Goal: Transaction & Acquisition: Purchase product/service

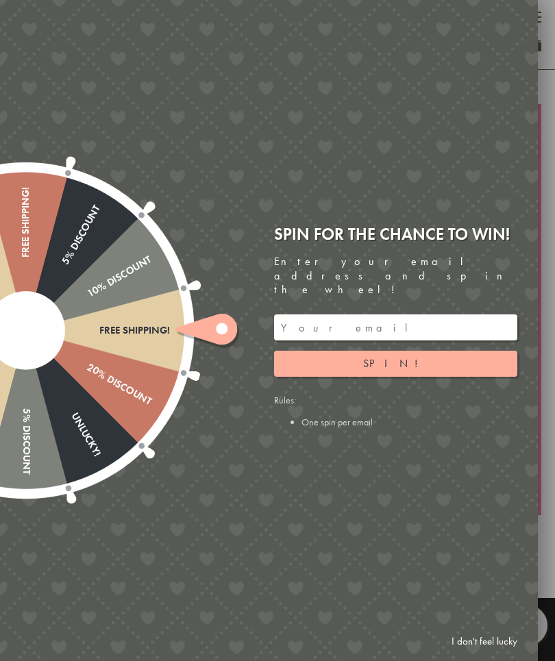
click at [477, 648] on link "I don't feel lucky" at bounding box center [484, 641] width 79 height 25
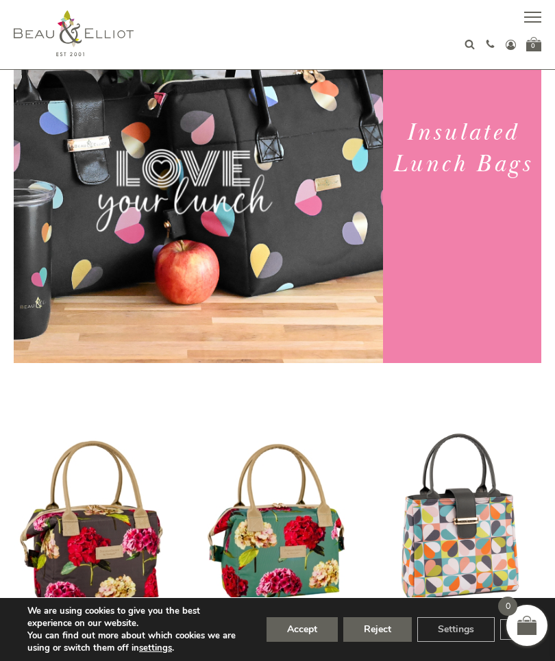
scroll to position [224, 0]
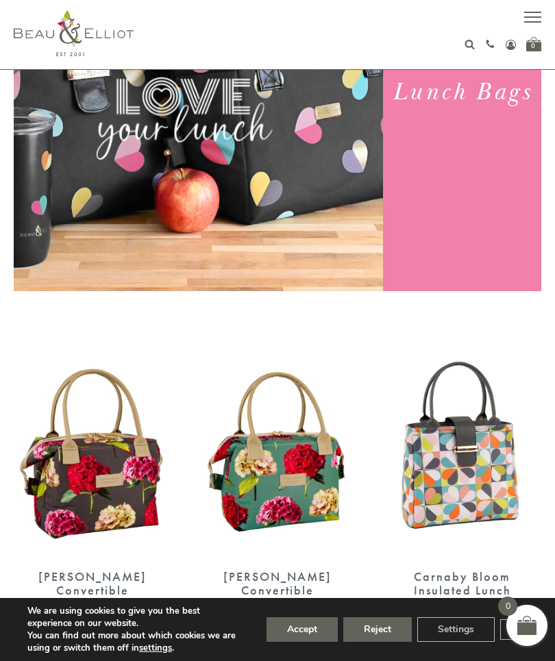
click at [298, 642] on button "Accept" at bounding box center [301, 629] width 71 height 25
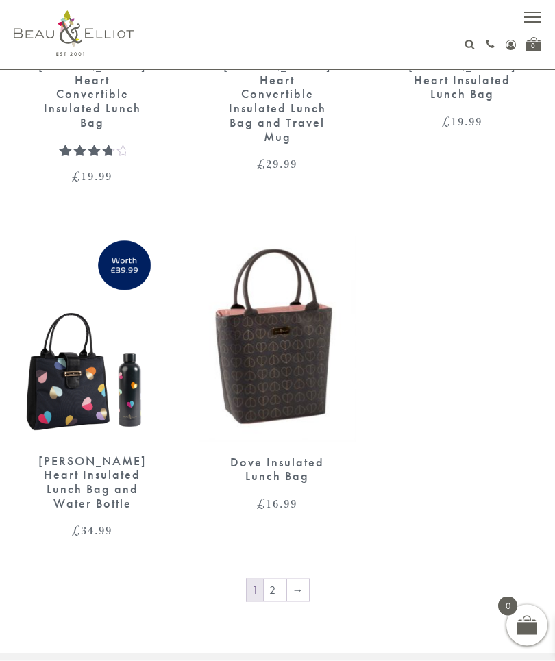
scroll to position [2552, 0]
click at [303, 579] on link "→" at bounding box center [298, 590] width 22 height 22
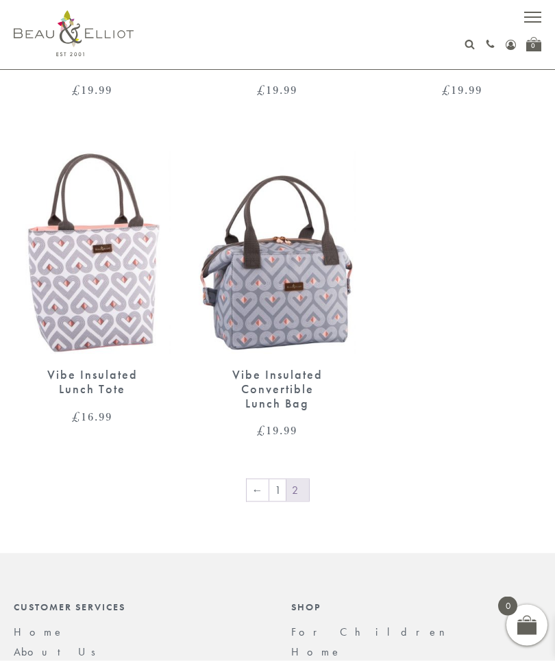
scroll to position [1136, 0]
click at [248, 488] on link "←" at bounding box center [258, 490] width 22 height 22
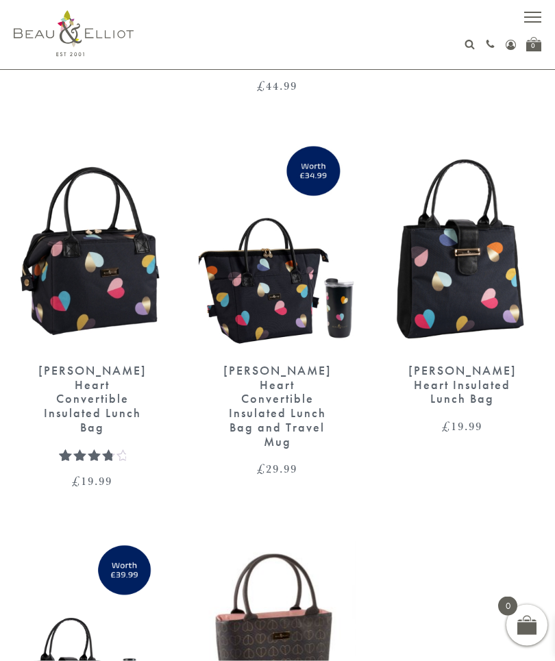
scroll to position [2247, 0]
click at [265, 376] on div "Emily Heart Convertible Insulated Lunch Bag and Travel Mug" at bounding box center [278, 405] width 110 height 85
